Goal: Transaction & Acquisition: Purchase product/service

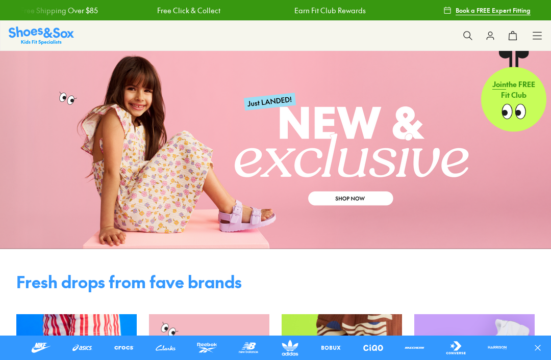
click at [463, 34] on icon at bounding box center [467, 36] width 10 height 10
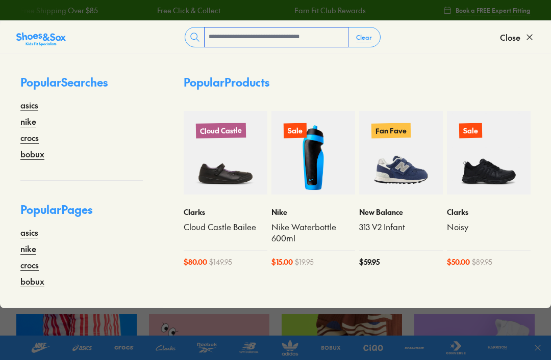
click at [322, 46] on input "text" at bounding box center [275, 37] width 143 height 19
type input "*****"
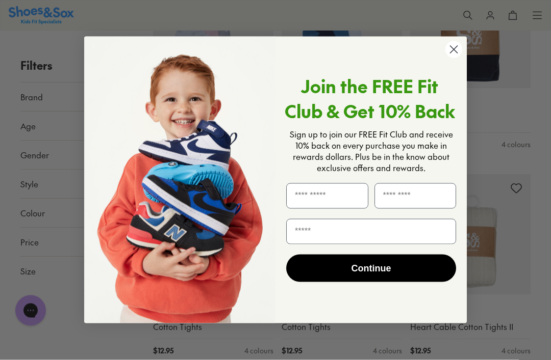
scroll to position [4507, 0]
click at [448, 58] on circle "Close dialog" at bounding box center [453, 49] width 17 height 17
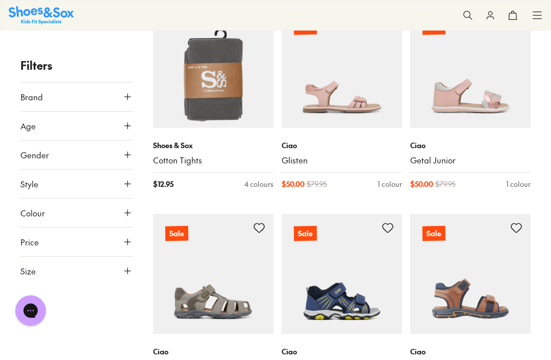
scroll to position [5091, 0]
